Goal: Find specific page/section: Find specific page/section

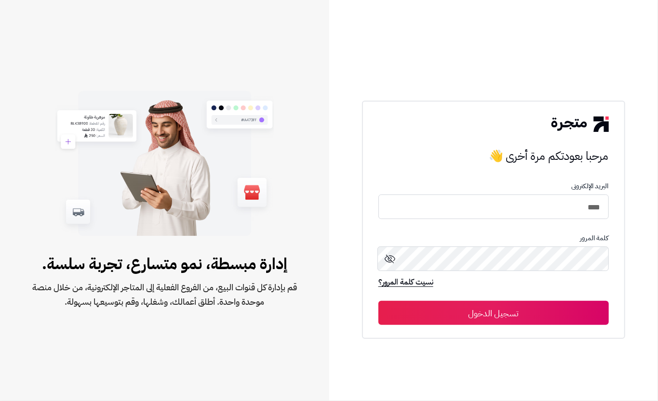
type input "****"
click at [501, 308] on button "تسجيل الدخول" at bounding box center [493, 313] width 230 height 24
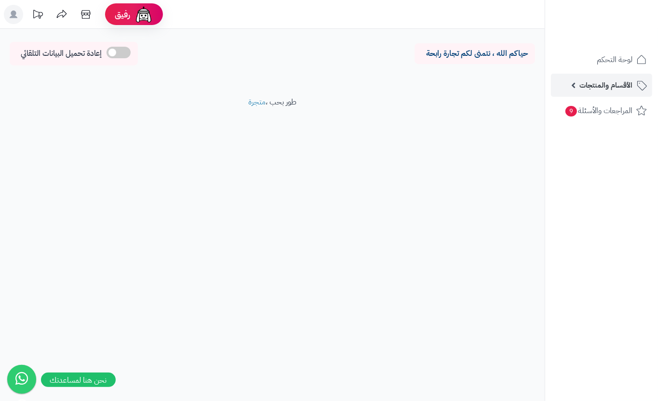
click at [590, 76] on link "الأقسام والمنتجات" at bounding box center [601, 85] width 101 height 23
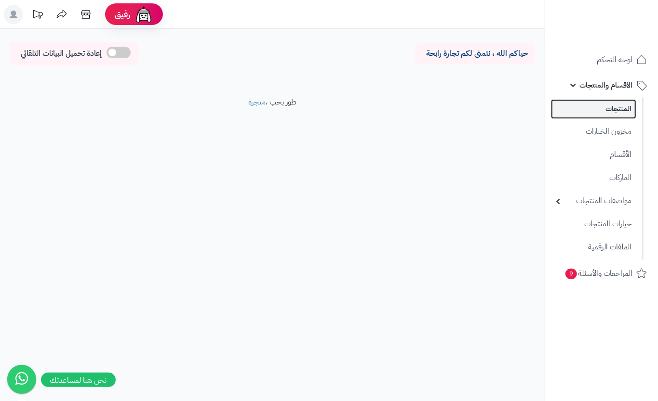
click at [594, 111] on link "المنتجات" at bounding box center [593, 109] width 85 height 20
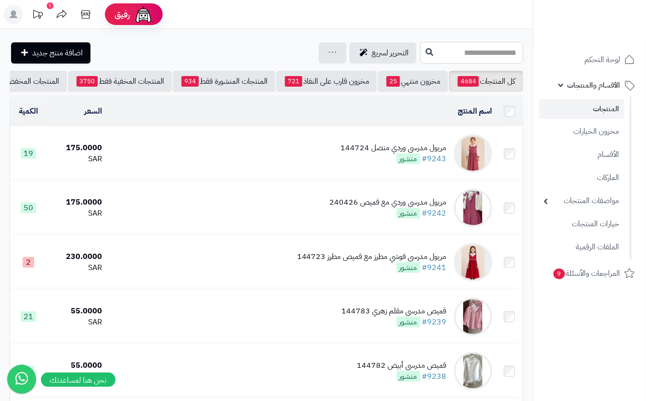
click at [495, 48] on input "text" at bounding box center [472, 53] width 103 height 22
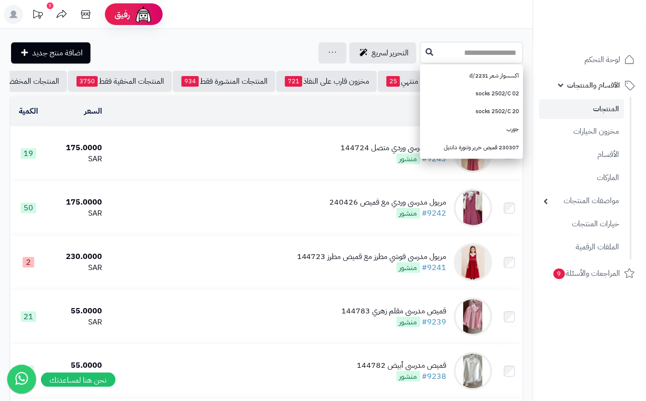
click at [421, 56] on input "text" at bounding box center [472, 53] width 103 height 22
